Goal: Information Seeking & Learning: Learn about a topic

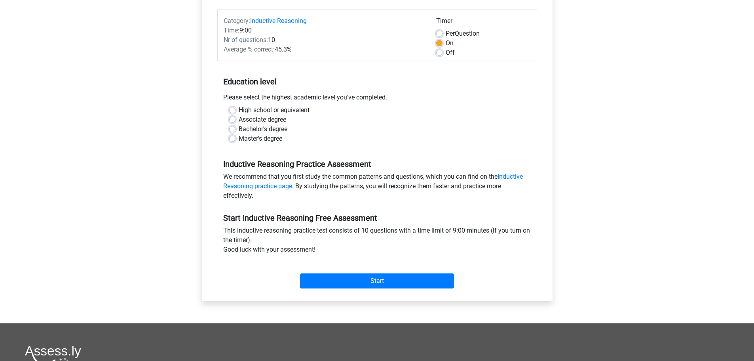
scroll to position [66, 0]
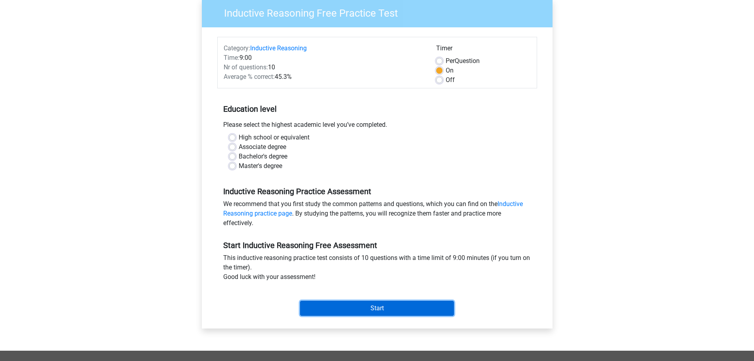
click at [359, 308] on input "Start" at bounding box center [377, 308] width 154 height 15
click at [273, 137] on label "High school or equivalent" at bounding box center [274, 138] width 71 height 10
click at [236, 137] on input "High school or equivalent" at bounding box center [232, 137] width 6 height 8
radio input "true"
click at [256, 167] on label "Master's degree" at bounding box center [261, 166] width 44 height 10
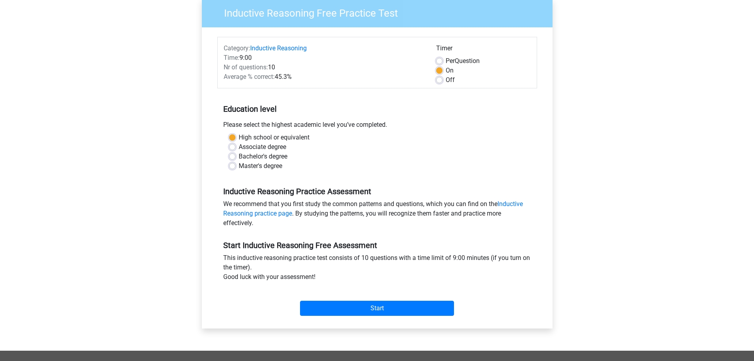
click at [236, 167] on input "Master's degree" at bounding box center [232, 165] width 6 height 8
radio input "true"
click at [393, 306] on input "Start" at bounding box center [377, 308] width 154 height 15
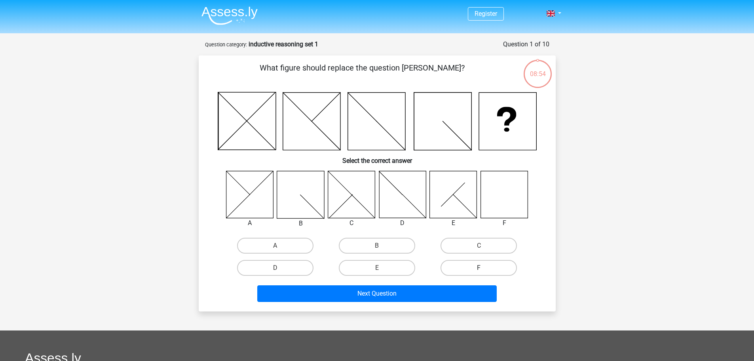
click at [491, 269] on label "F" at bounding box center [479, 268] width 76 height 16
click at [484, 269] on input "F" at bounding box center [481, 270] width 5 height 5
radio input "true"
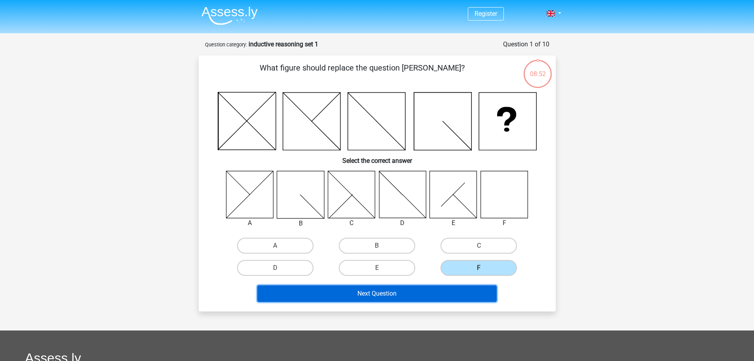
click at [438, 289] on button "Next Question" at bounding box center [377, 293] width 240 height 17
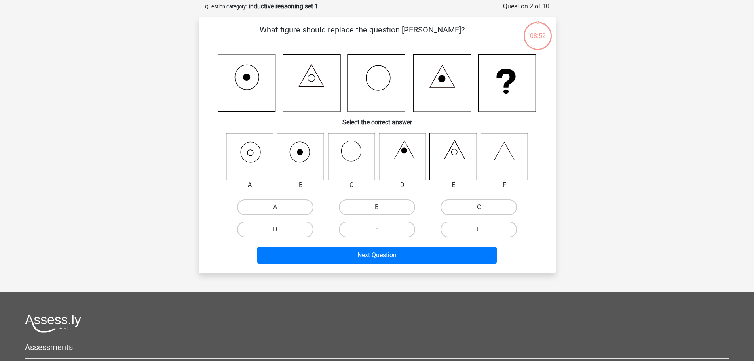
scroll to position [40, 0]
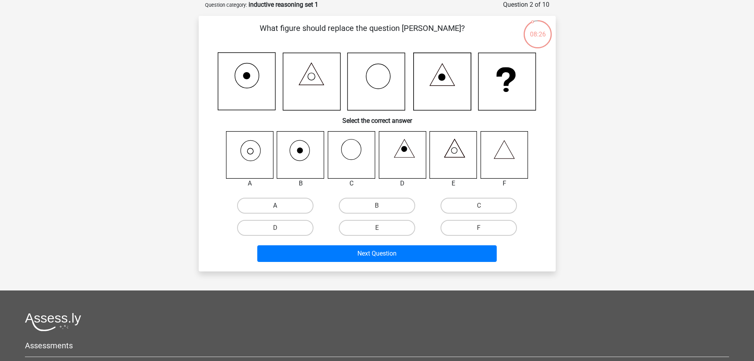
click at [282, 203] on label "A" at bounding box center [275, 206] width 76 height 16
click at [280, 206] on input "A" at bounding box center [277, 208] width 5 height 5
radio input "true"
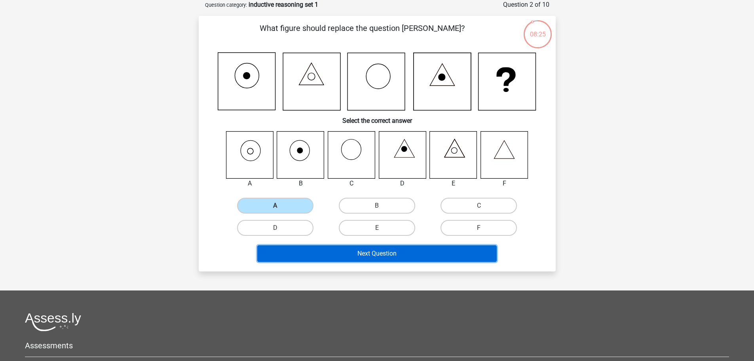
click at [363, 254] on button "Next Question" at bounding box center [377, 253] width 240 height 17
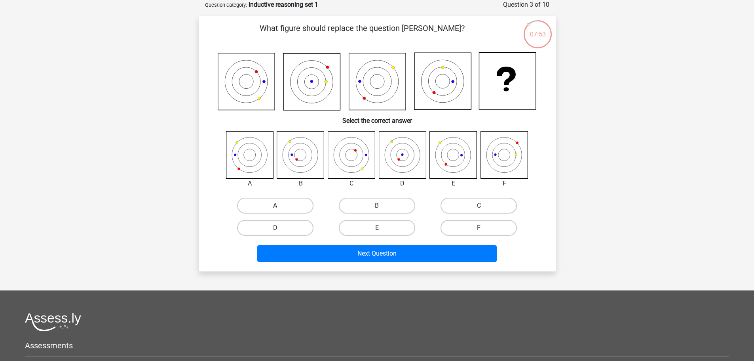
click at [274, 204] on label "A" at bounding box center [275, 206] width 76 height 16
click at [275, 206] on input "A" at bounding box center [277, 208] width 5 height 5
radio input "true"
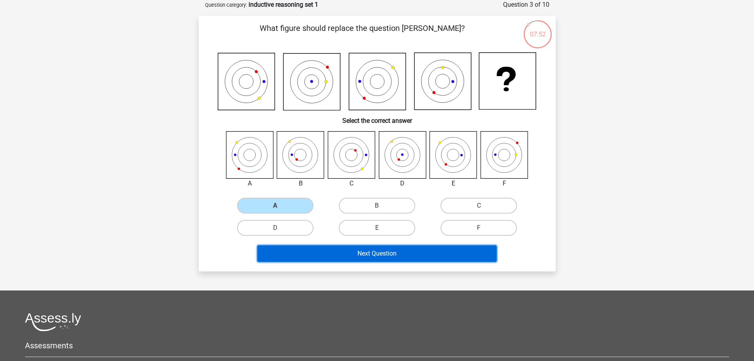
click at [362, 253] on button "Next Question" at bounding box center [377, 253] width 240 height 17
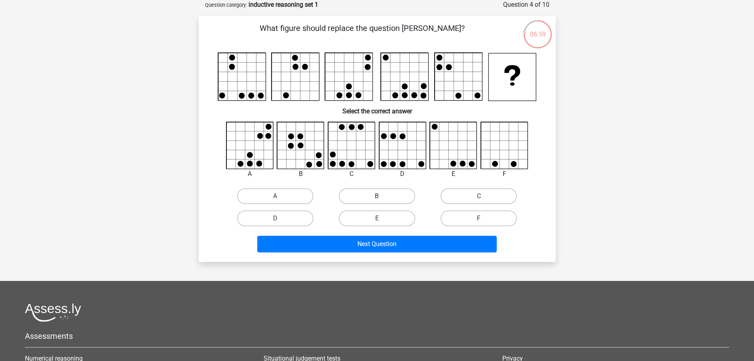
click at [375, 195] on label "B" at bounding box center [377, 196] width 76 height 16
click at [377, 196] on input "B" at bounding box center [379, 198] width 5 height 5
radio input "true"
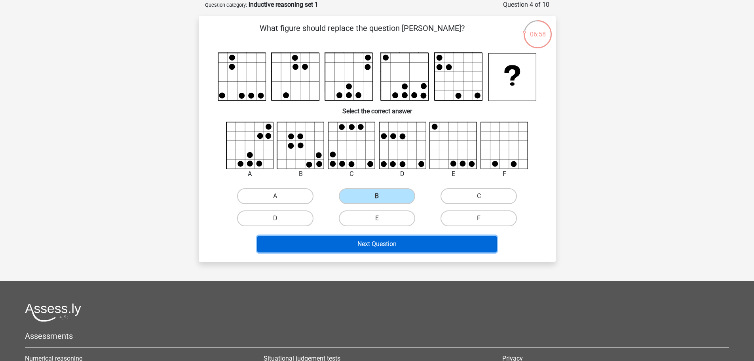
click at [384, 244] on button "Next Question" at bounding box center [377, 244] width 240 height 17
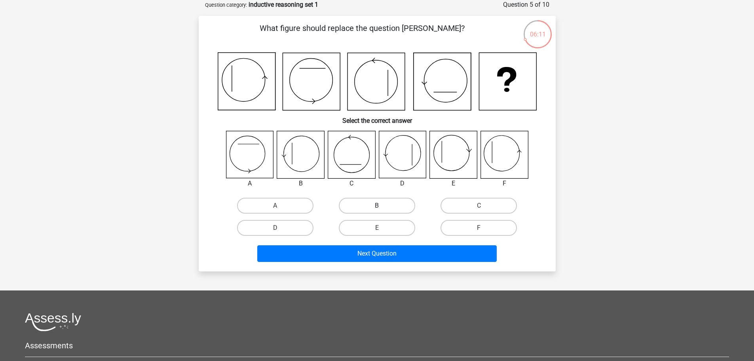
click at [384, 205] on label "B" at bounding box center [377, 206] width 76 height 16
click at [382, 206] on input "B" at bounding box center [379, 208] width 5 height 5
radio input "true"
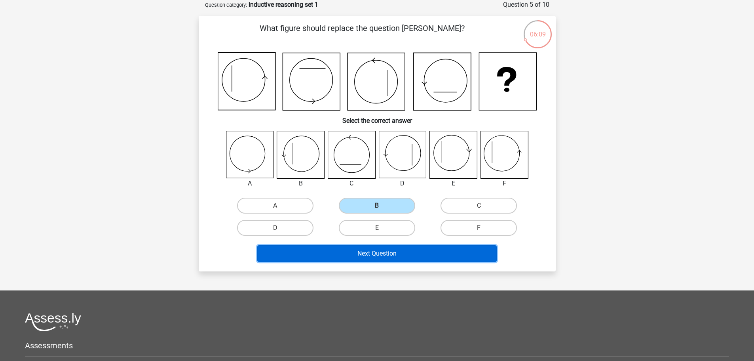
click at [407, 254] on button "Next Question" at bounding box center [377, 253] width 240 height 17
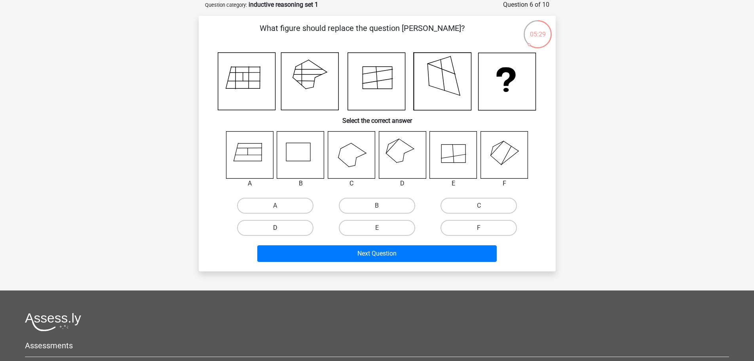
click at [294, 228] on label "D" at bounding box center [275, 228] width 76 height 16
click at [280, 228] on input "D" at bounding box center [277, 230] width 5 height 5
radio input "true"
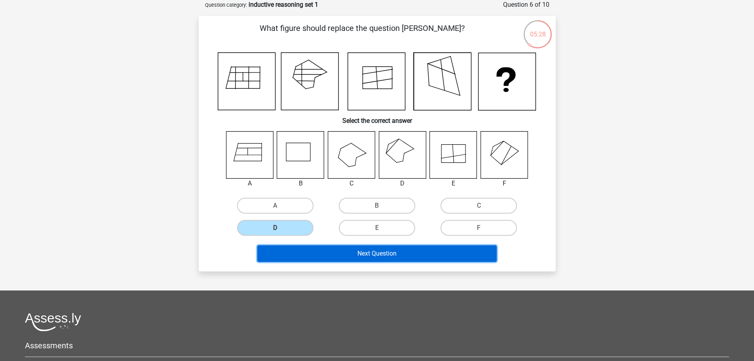
click at [363, 252] on button "Next Question" at bounding box center [377, 253] width 240 height 17
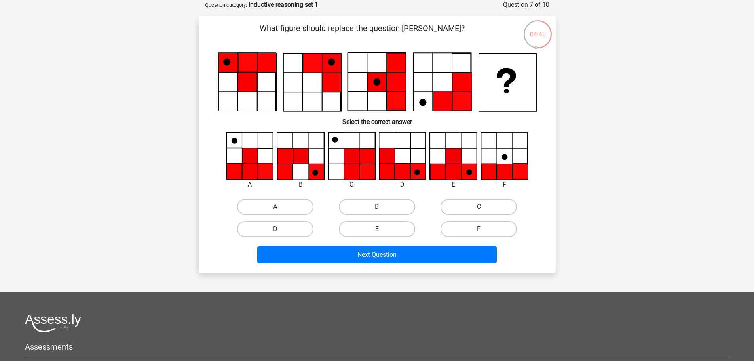
click at [299, 207] on label "A" at bounding box center [275, 207] width 76 height 16
click at [280, 207] on input "A" at bounding box center [277, 209] width 5 height 5
radio input "true"
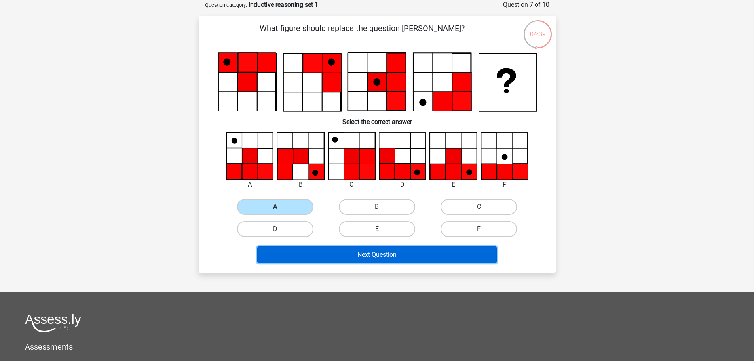
click at [348, 257] on button "Next Question" at bounding box center [377, 254] width 240 height 17
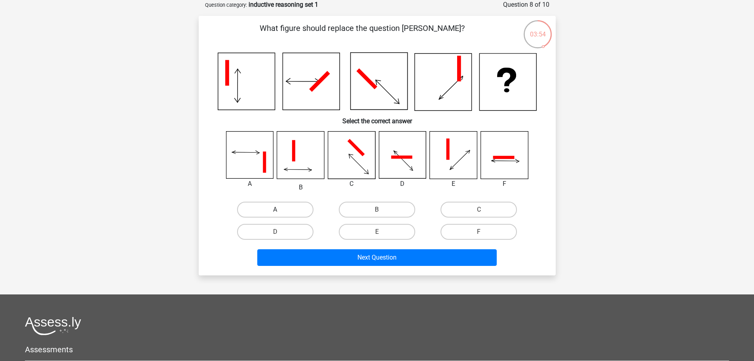
click at [277, 204] on label "A" at bounding box center [275, 210] width 76 height 16
click at [277, 209] on input "A" at bounding box center [277, 211] width 5 height 5
radio input "true"
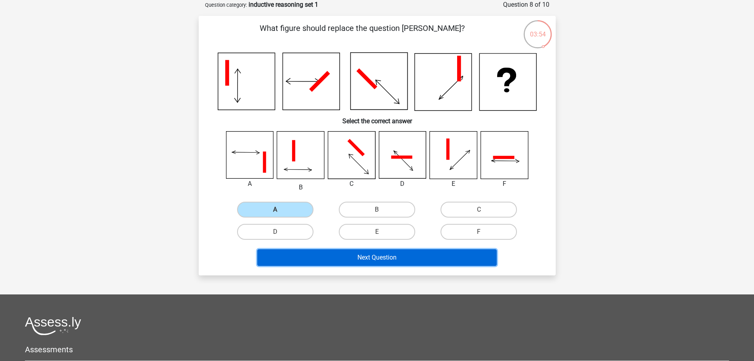
click at [356, 257] on button "Next Question" at bounding box center [377, 257] width 240 height 17
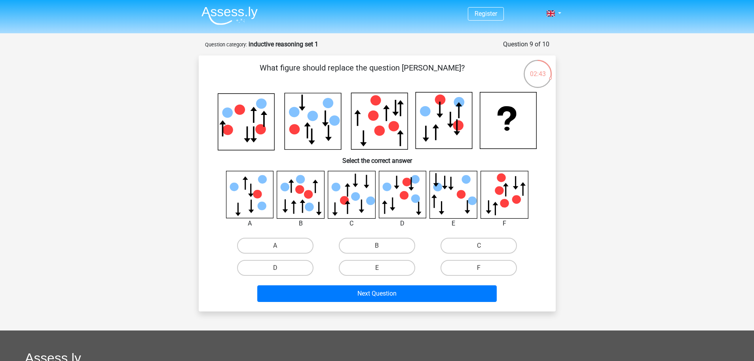
scroll to position [66, 0]
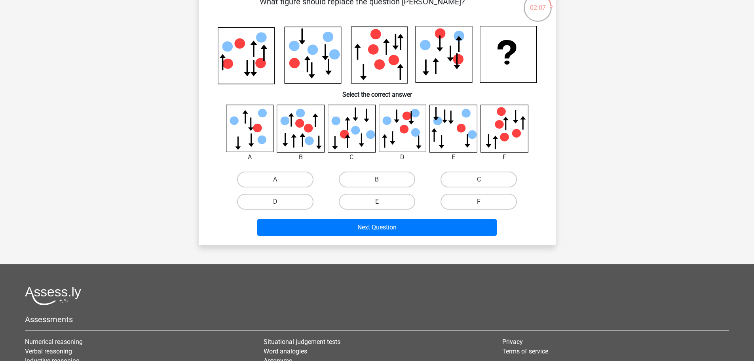
click at [371, 202] on label "E" at bounding box center [377, 202] width 76 height 16
click at [377, 202] on input "E" at bounding box center [379, 204] width 5 height 5
radio input "true"
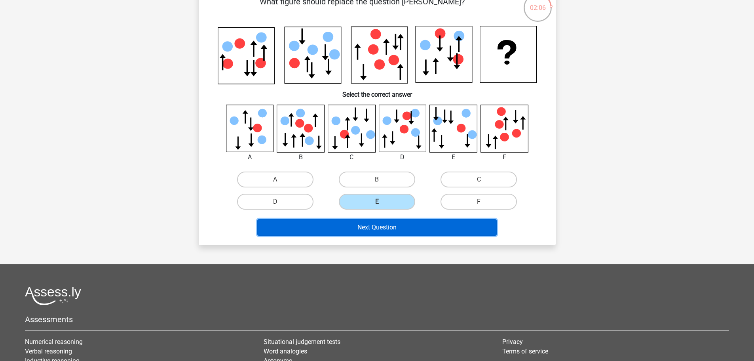
click at [382, 226] on button "Next Question" at bounding box center [377, 227] width 240 height 17
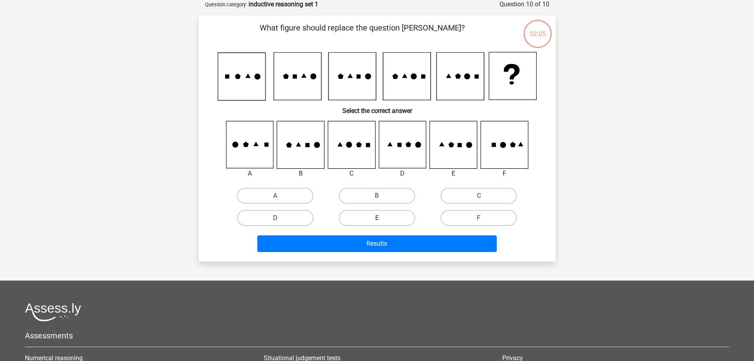
scroll to position [40, 0]
click at [479, 220] on input "F" at bounding box center [481, 220] width 5 height 5
radio input "true"
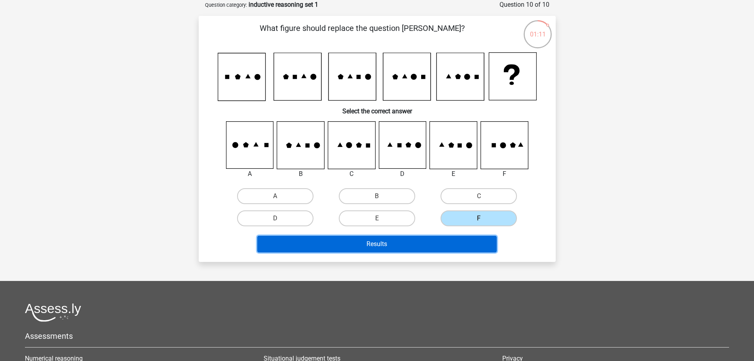
click at [459, 240] on button "Results" at bounding box center [377, 244] width 240 height 17
